Goal: Task Accomplishment & Management: Manage account settings

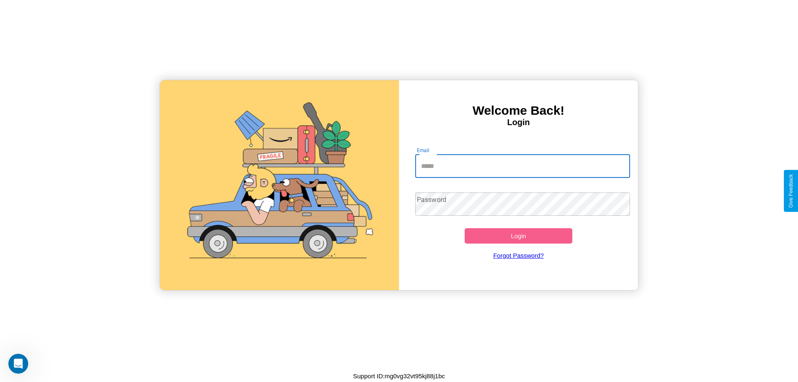
click at [523, 166] on input "Email" at bounding box center [522, 166] width 215 height 23
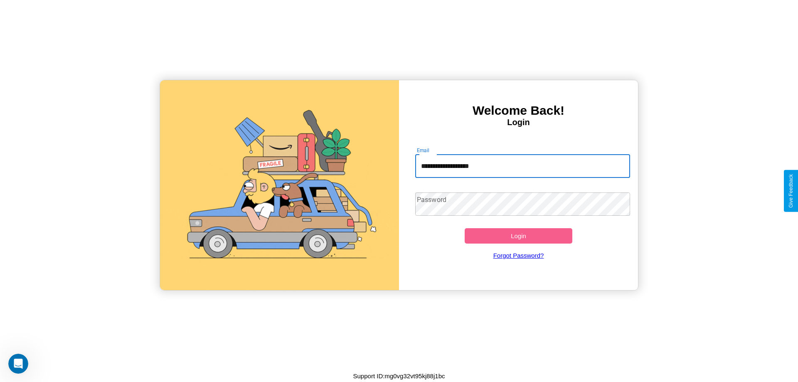
type input "**********"
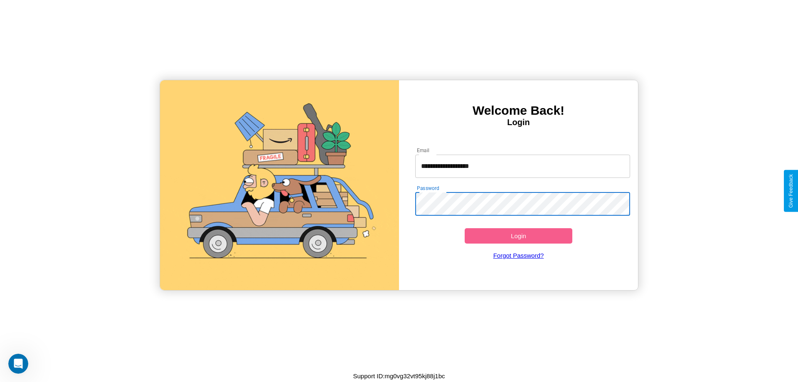
click at [519, 236] on button "Login" at bounding box center [519, 235] width 108 height 15
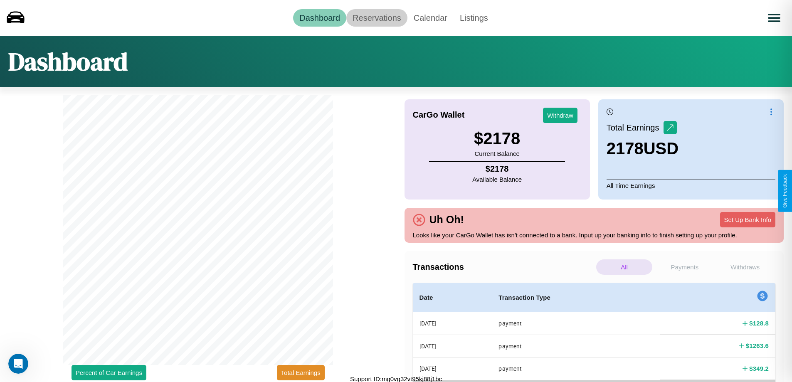
click at [377, 17] on link "Reservations" at bounding box center [376, 17] width 61 height 17
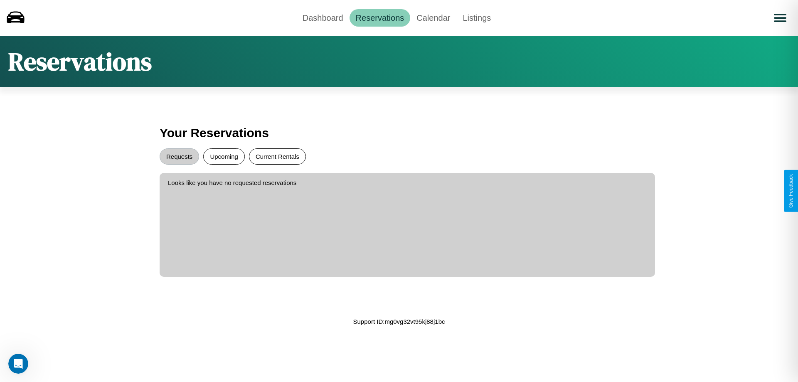
click at [277, 156] on button "Current Rentals" at bounding box center [277, 156] width 57 height 16
click at [179, 156] on button "Requests" at bounding box center [180, 156] width 40 height 16
click at [224, 156] on button "Upcoming" at bounding box center [224, 156] width 42 height 16
